Goal: Navigation & Orientation: Find specific page/section

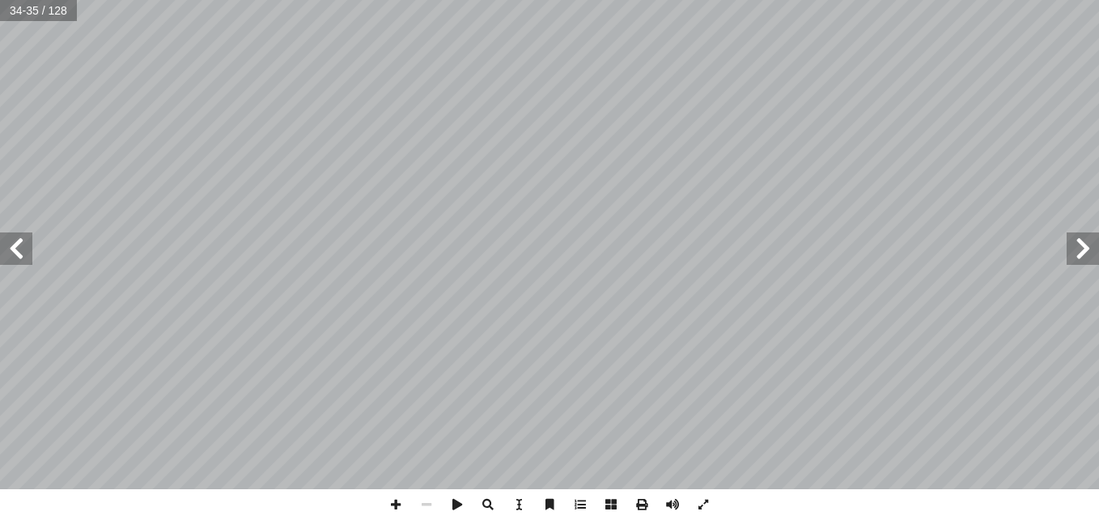
click at [1073, 252] on span at bounding box center [1083, 248] width 32 height 32
click at [26, 252] on span at bounding box center [16, 248] width 32 height 32
click at [23, 262] on span at bounding box center [16, 248] width 32 height 32
click at [19, 257] on span at bounding box center [16, 248] width 32 height 32
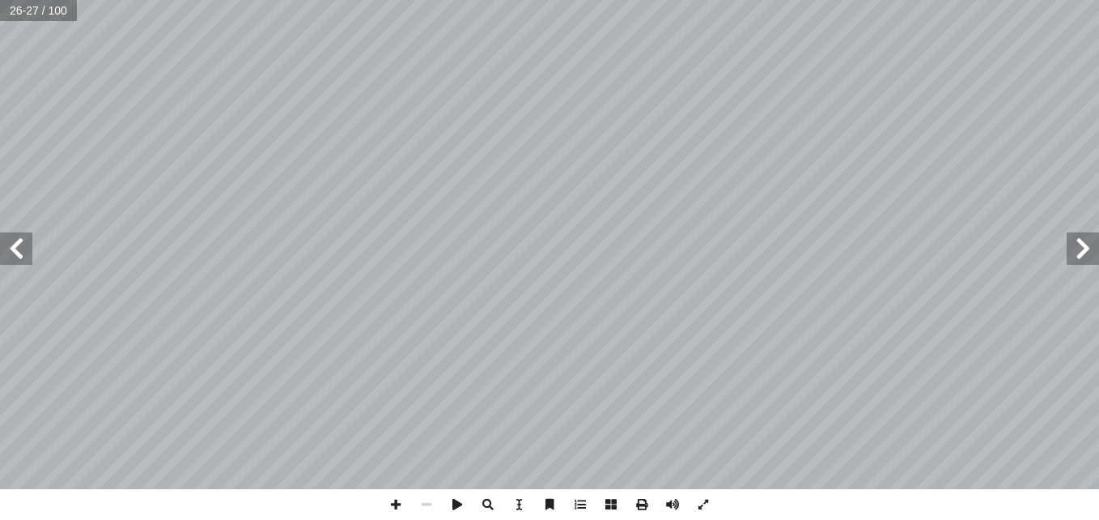
click at [15, 254] on span at bounding box center [16, 248] width 32 height 32
